Goal: Task Accomplishment & Management: Use online tool/utility

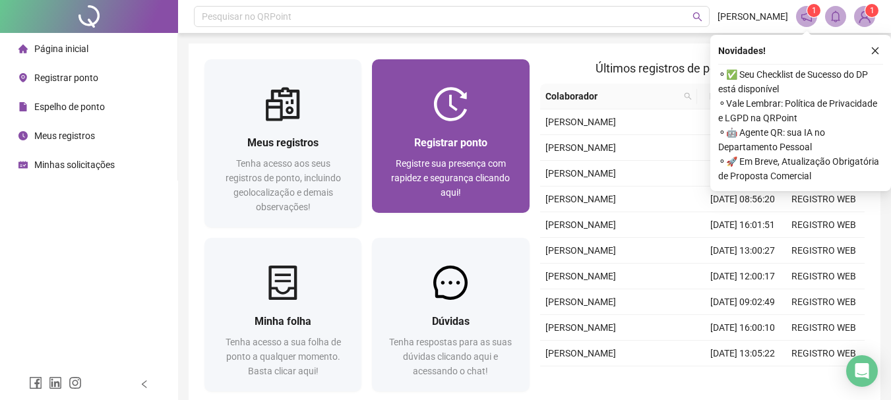
click at [515, 123] on div "Registrar ponto Registre sua presença com rapidez e segurança clicando aqui!" at bounding box center [450, 167] width 157 height 92
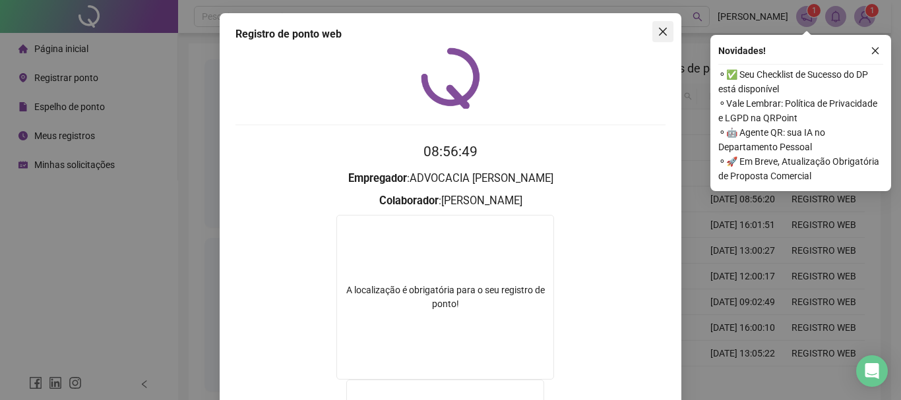
click at [659, 35] on icon "close" at bounding box center [663, 32] width 8 height 8
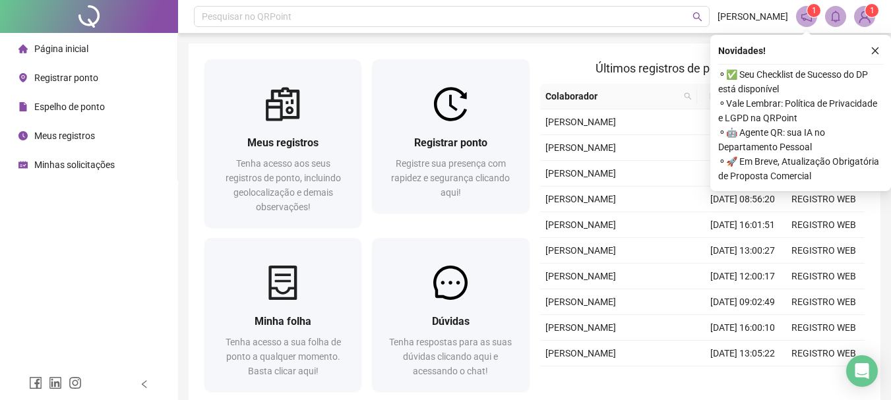
click at [659, 43] on div "Pesquisar no QRPoint [PERSON_NAME] 1 1 Meus registros Tenha acesso aos seus reg…" at bounding box center [534, 234] width 713 height 469
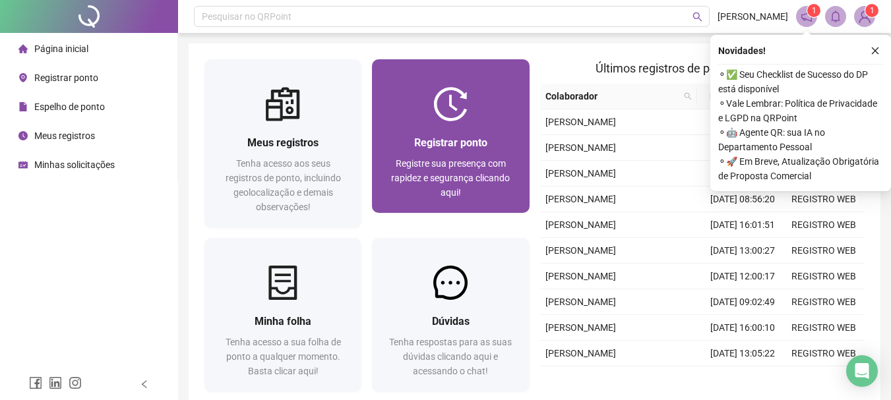
click at [431, 150] on div "Registrar ponto" at bounding box center [450, 143] width 125 height 16
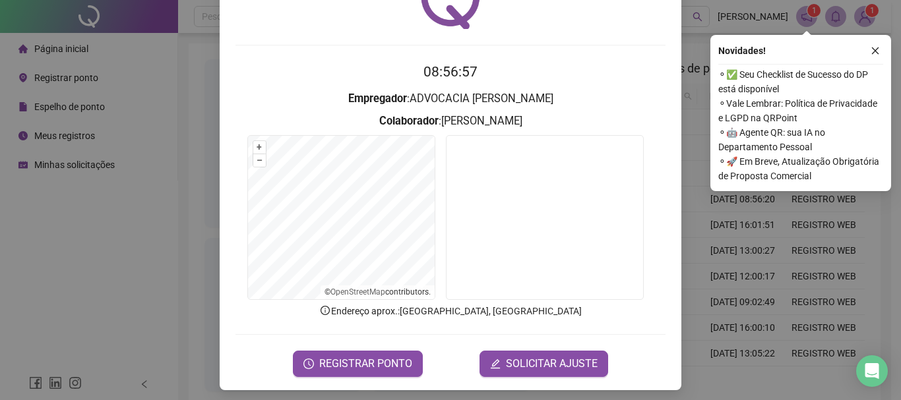
scroll to position [86, 0]
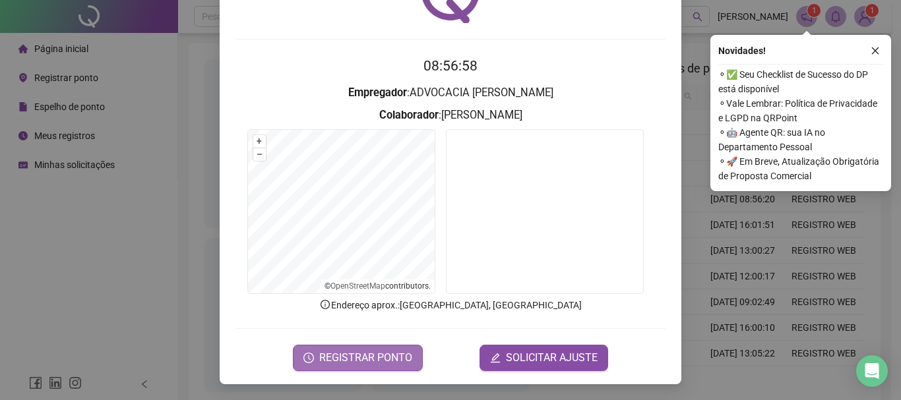
click at [388, 355] on span "REGISTRAR PONTO" at bounding box center [365, 358] width 93 height 16
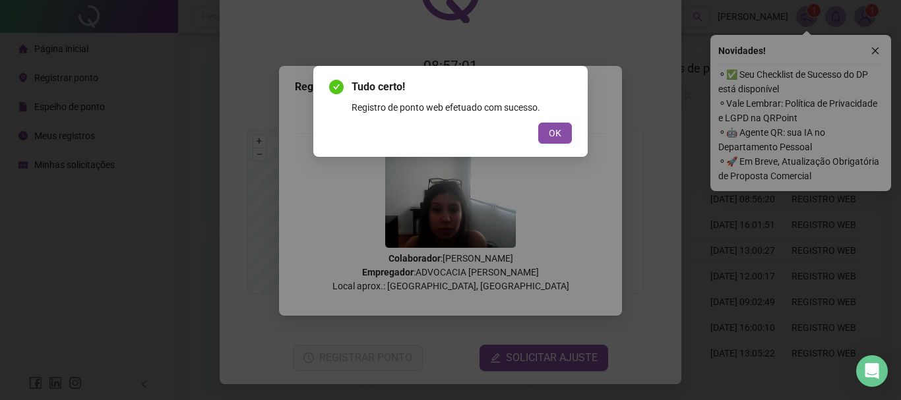
click at [561, 137] on button "OK" at bounding box center [555, 133] width 34 height 21
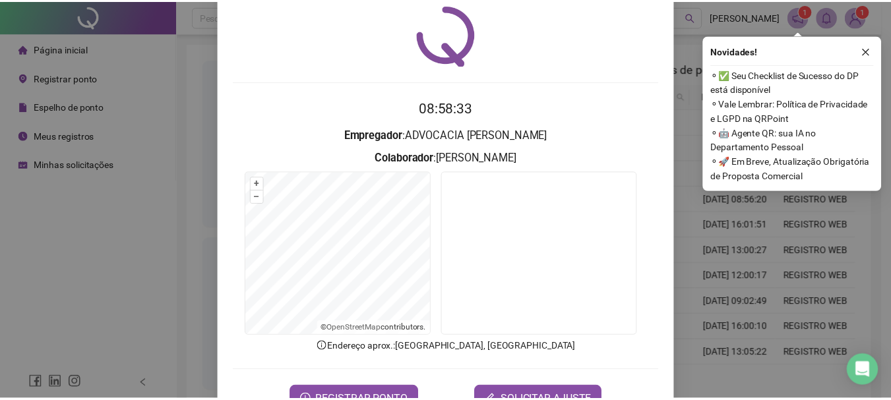
scroll to position [0, 0]
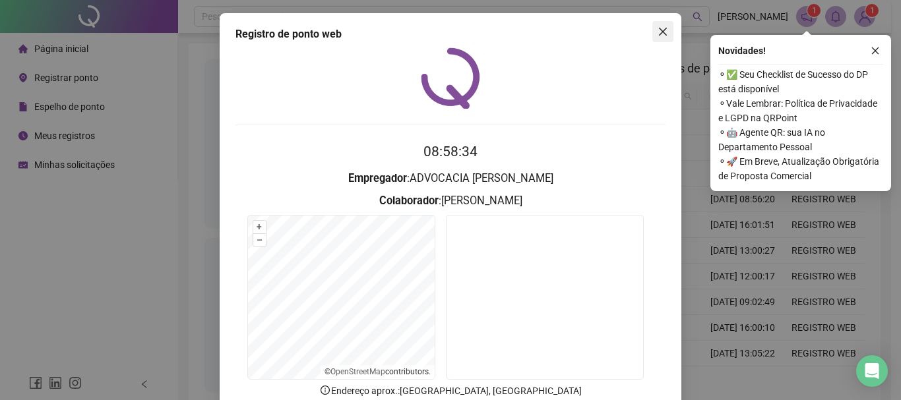
click at [659, 31] on icon "close" at bounding box center [663, 32] width 8 height 8
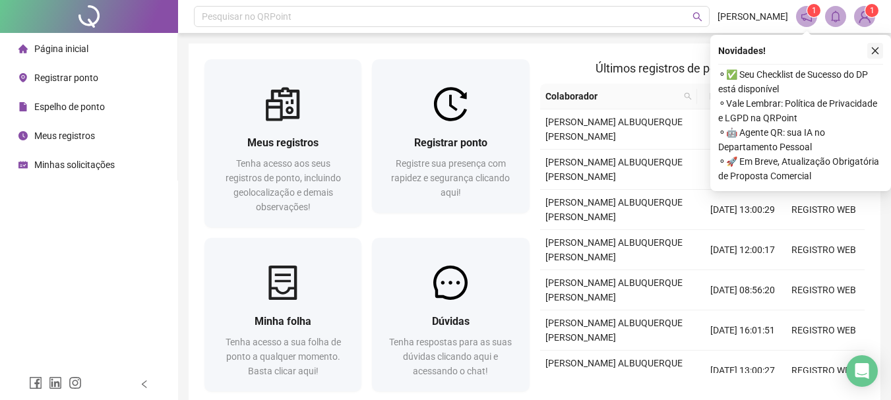
click at [872, 49] on icon "close" at bounding box center [874, 50] width 9 height 9
